Goal: Task Accomplishment & Management: Understand process/instructions

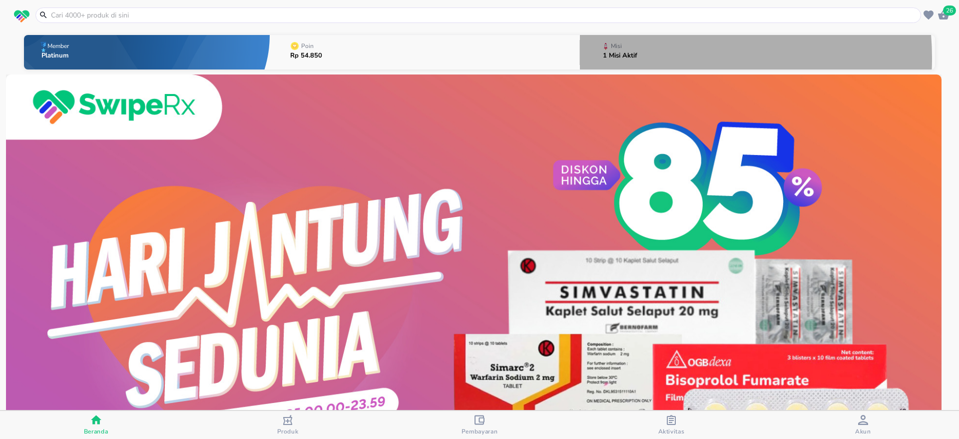
click at [639, 58] on button "Misi 1 Misi Aktif" at bounding box center [757, 51] width 355 height 39
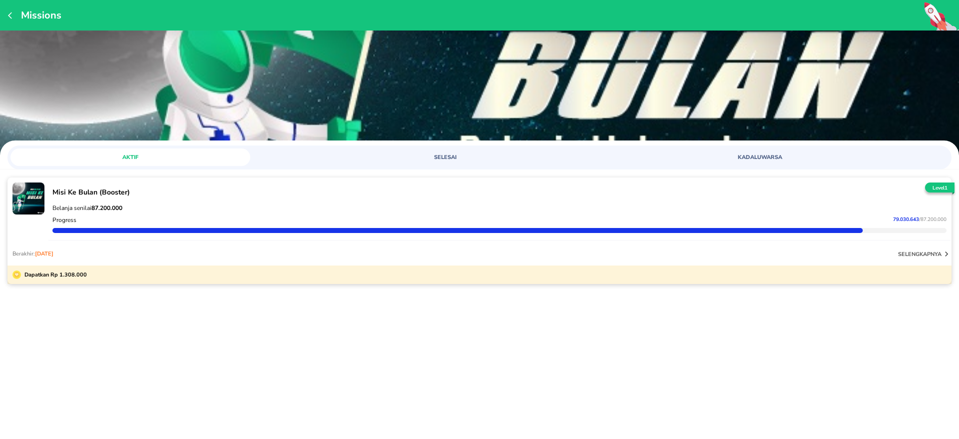
click at [897, 211] on p "Belanja senilai 87.200.000" at bounding box center [499, 208] width 894 height 8
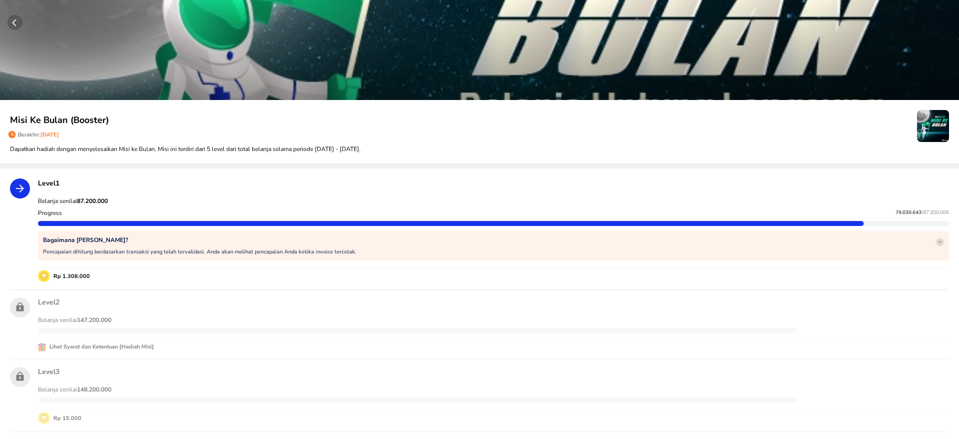
click at [15, 19] on circle "button" at bounding box center [14, 22] width 15 height 15
